Goal: Task Accomplishment & Management: Use online tool/utility

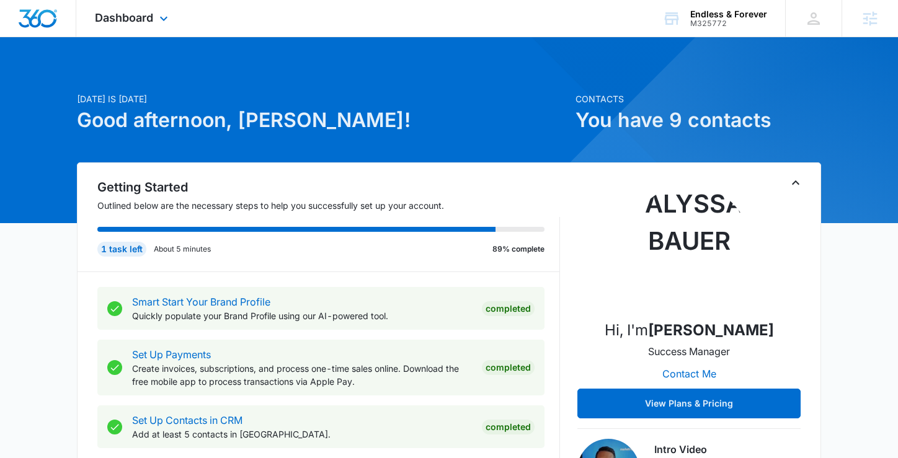
click at [143, 25] on div "Dashboard Apps Reputation Websites Forms CRM Email Social Shop Content Ads Inte…" at bounding box center [132, 18] width 113 height 37
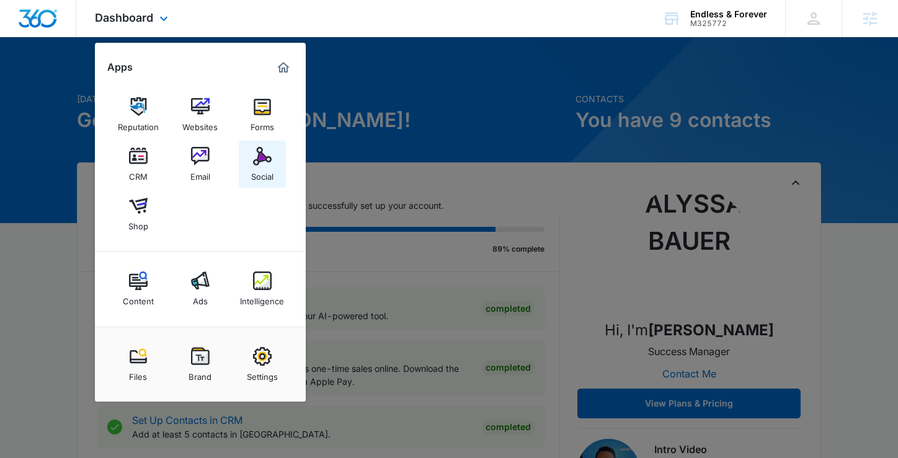
click at [252, 169] on div "Social" at bounding box center [262, 173] width 22 height 16
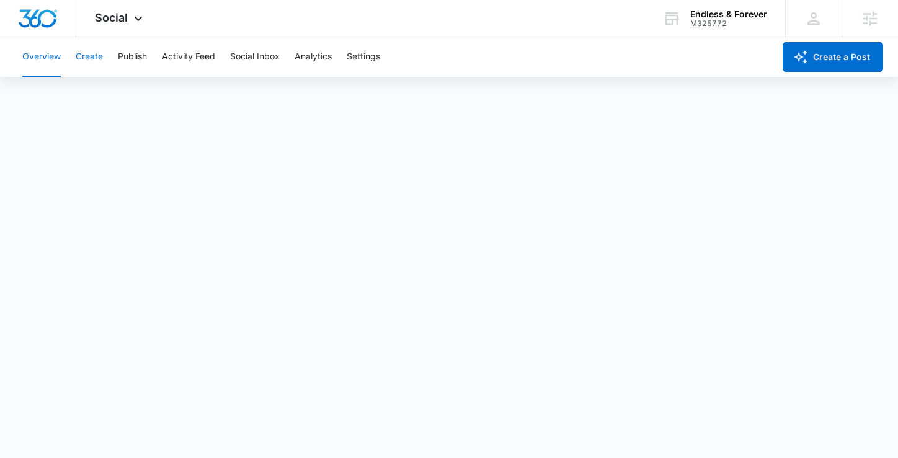
click at [84, 58] on button "Create" at bounding box center [89, 57] width 27 height 40
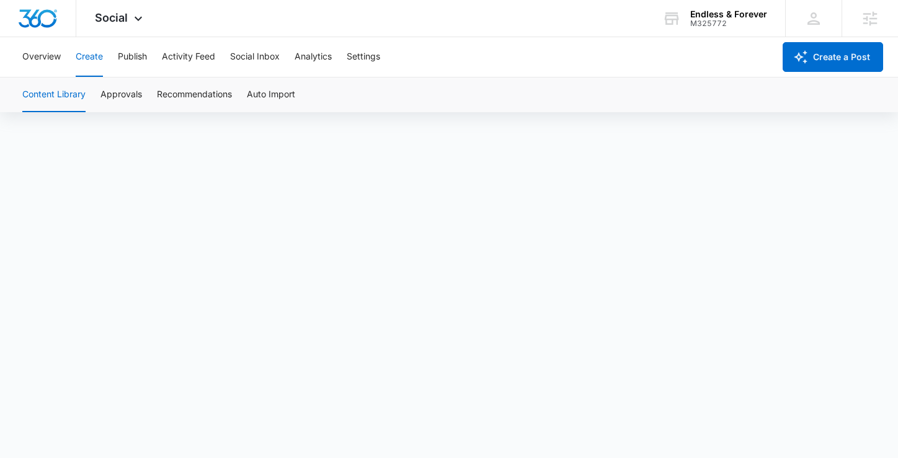
scroll to position [9, 0]
